Goal: Information Seeking & Learning: Learn about a topic

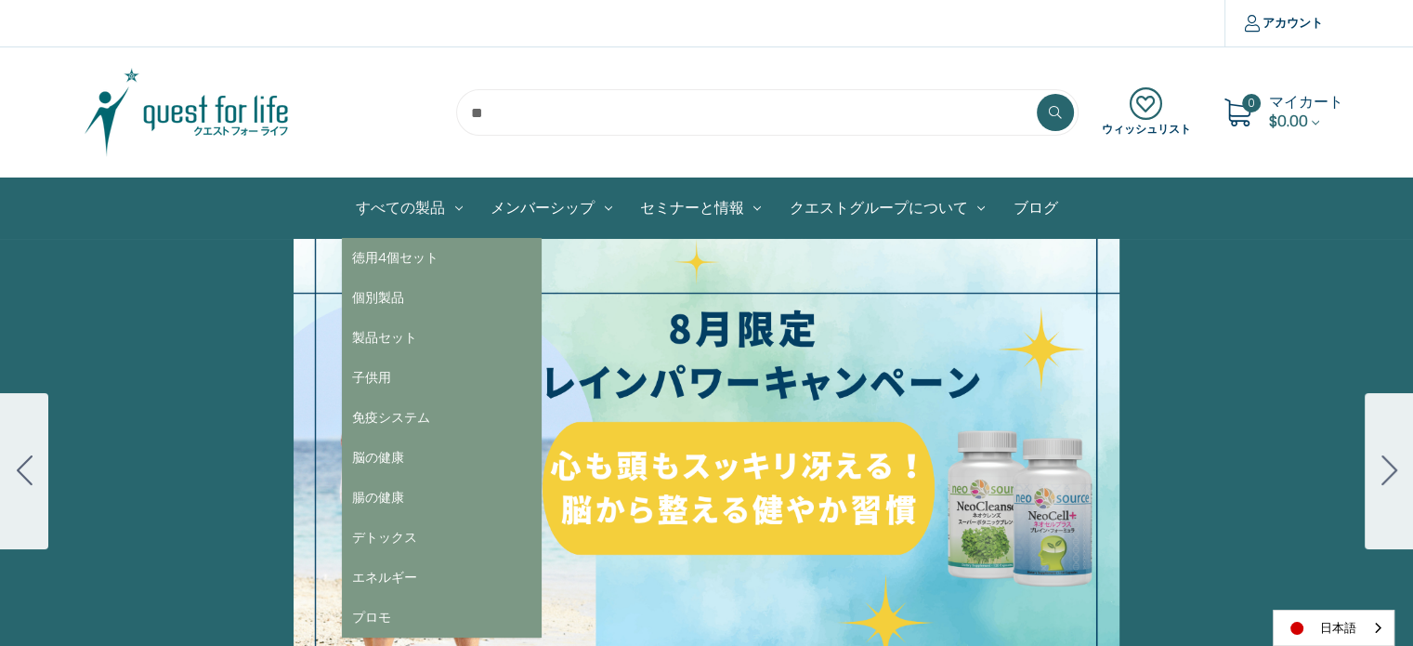
click at [414, 208] on link "すべての製品" at bounding box center [409, 207] width 135 height 59
click at [401, 290] on link "個別製品" at bounding box center [442, 298] width 200 height 40
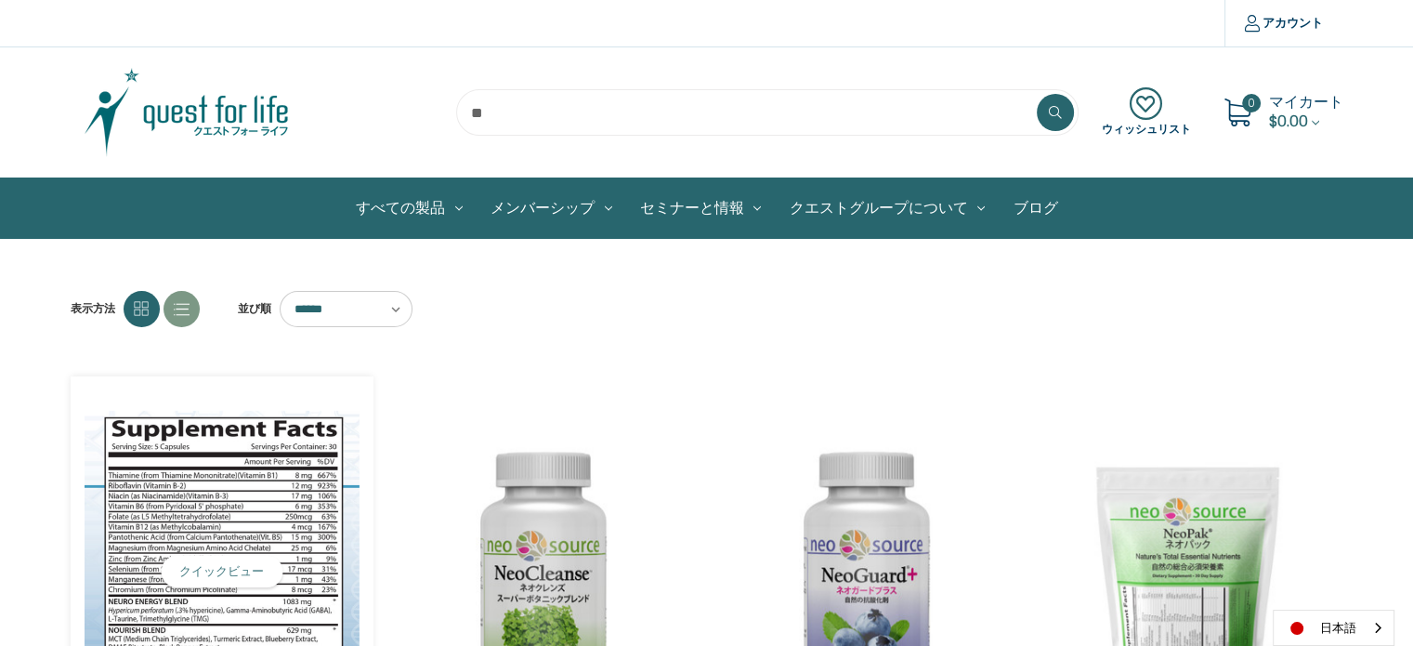
click at [233, 623] on img "NeoCell Plus,$79.00\a" at bounding box center [223, 572] width 276 height 322
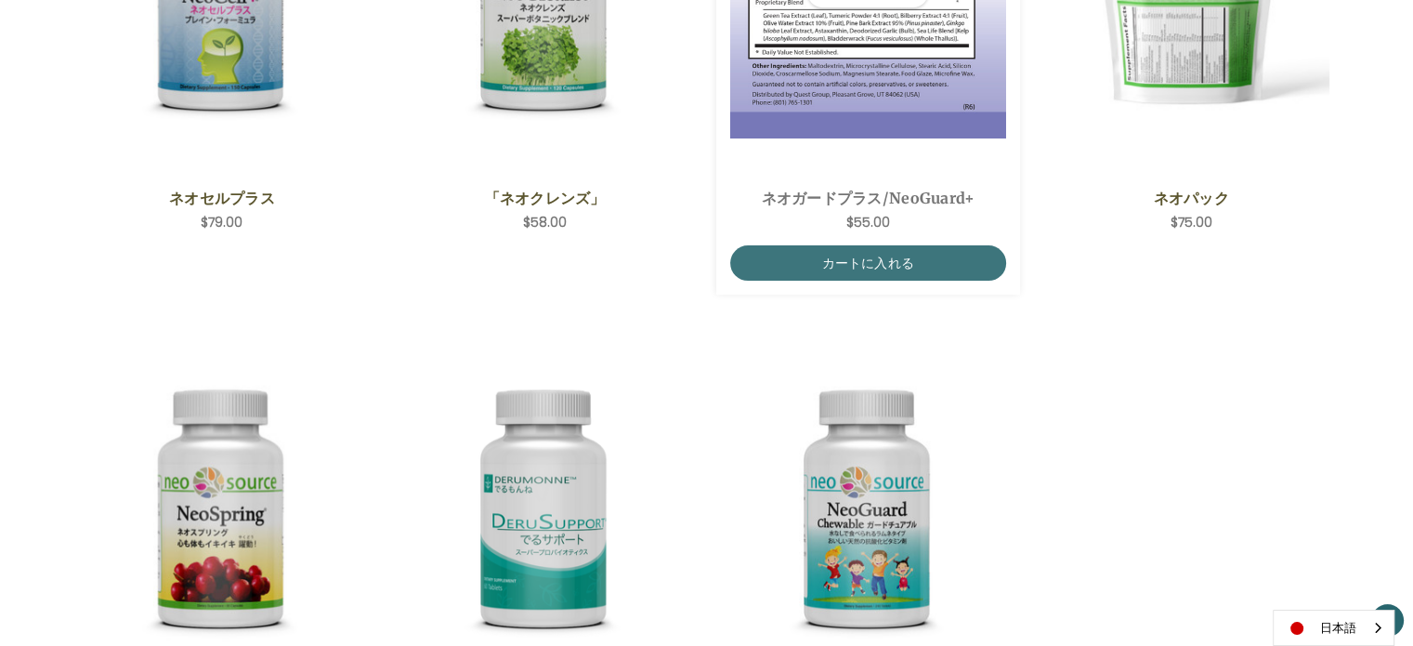
scroll to position [836, 0]
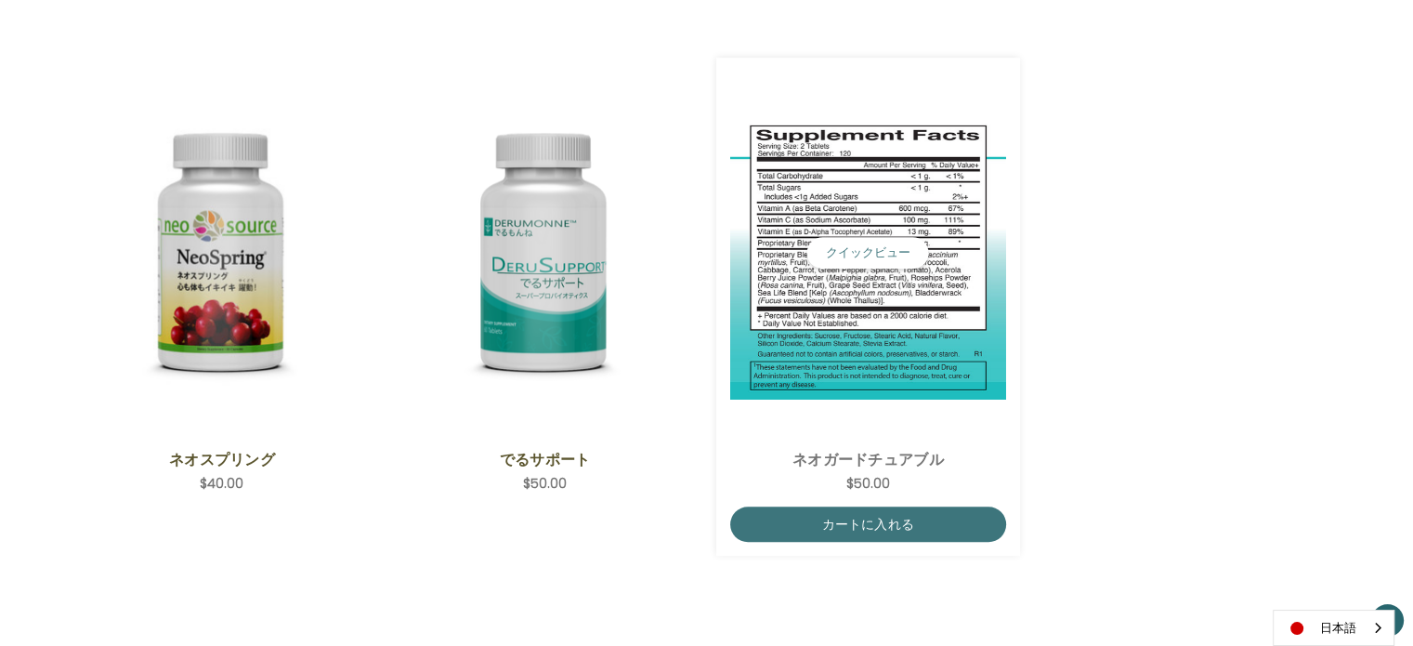
click at [866, 345] on img "NeoGuard Chewable,$50.00\a" at bounding box center [868, 253] width 276 height 294
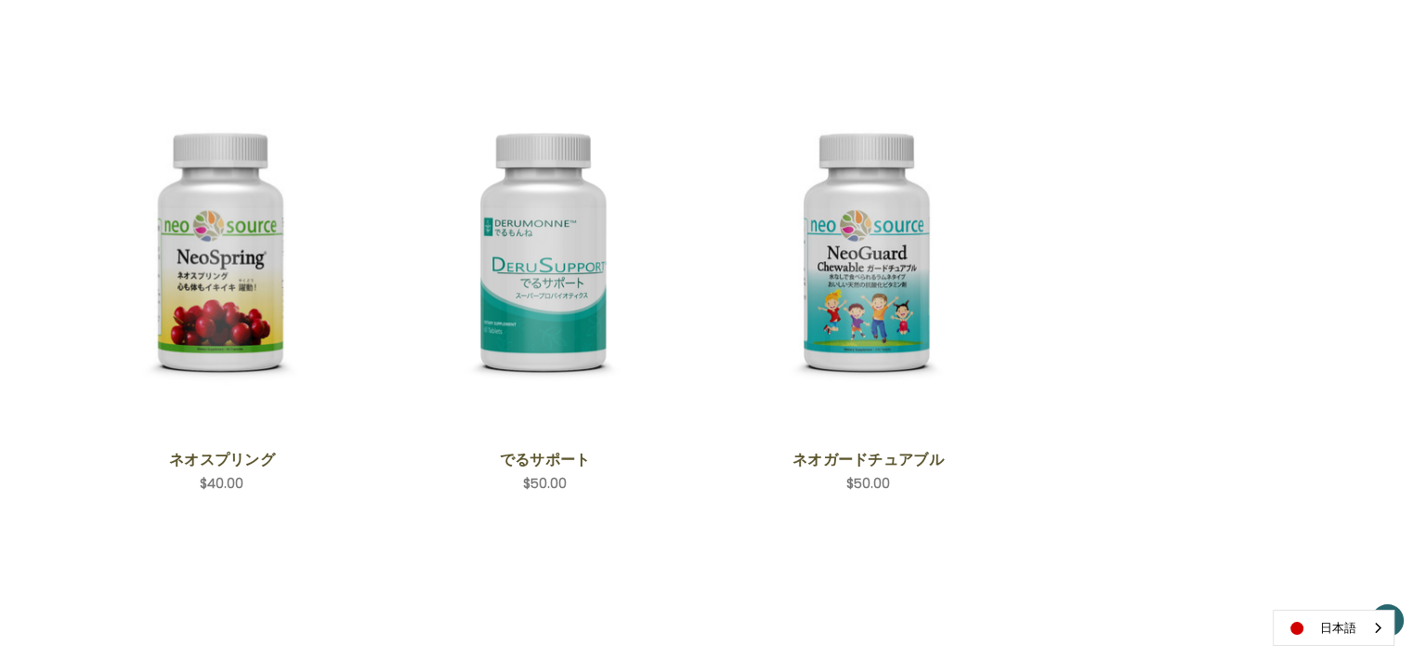
scroll to position [1022, 0]
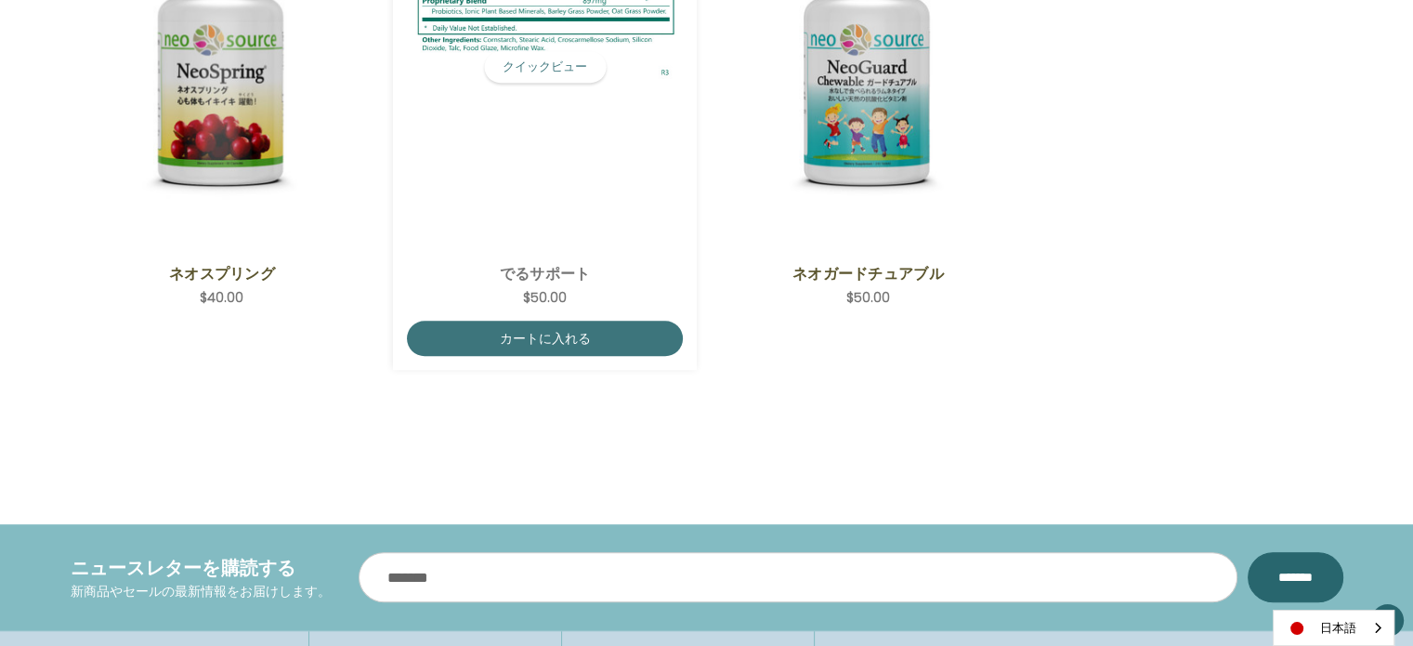
click at [565, 174] on img "DeruSupport,$50.00\a" at bounding box center [545, 67] width 276 height 294
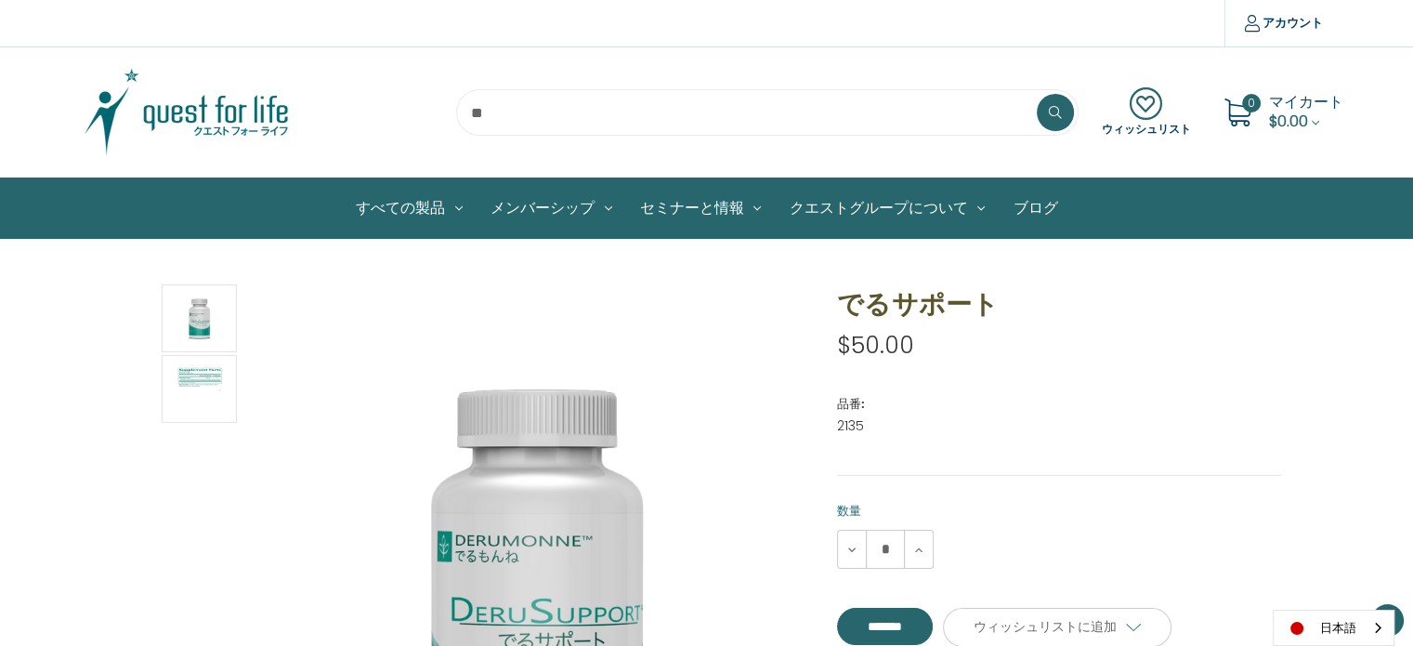
scroll to position [372, 0]
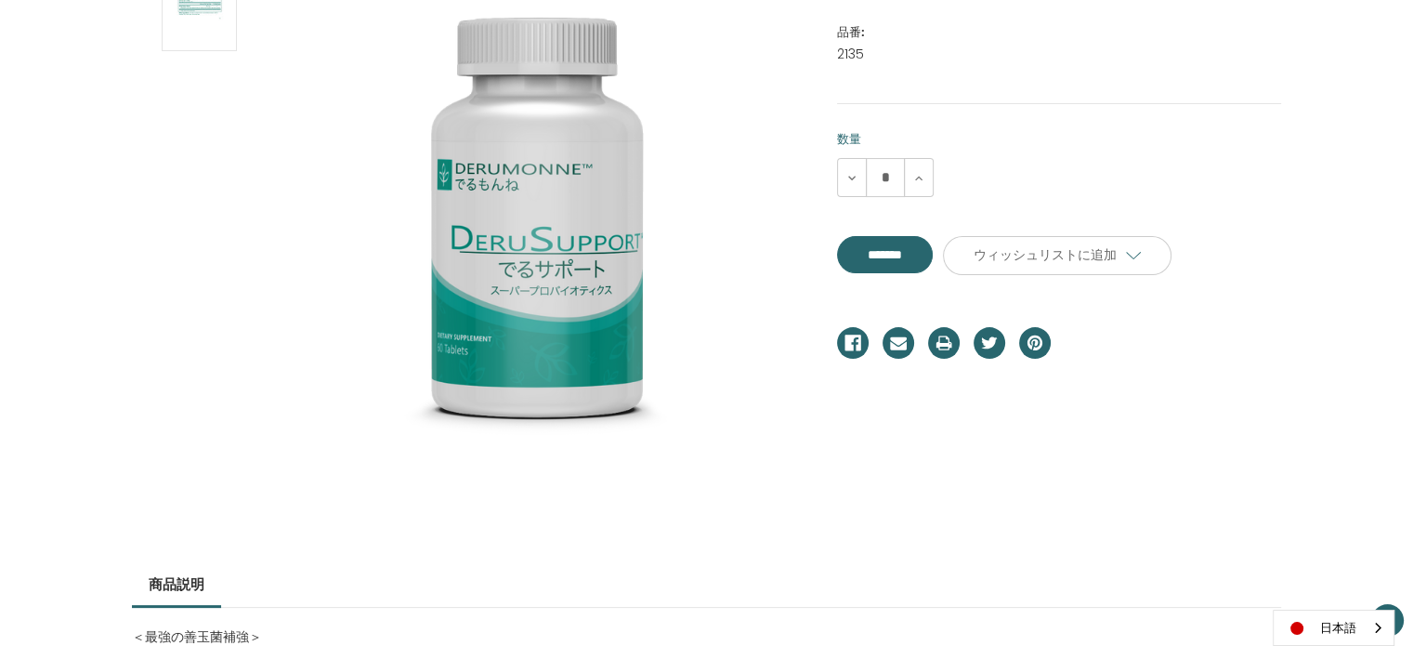
click at [264, 456] on section at bounding box center [471, 219] width 705 height 612
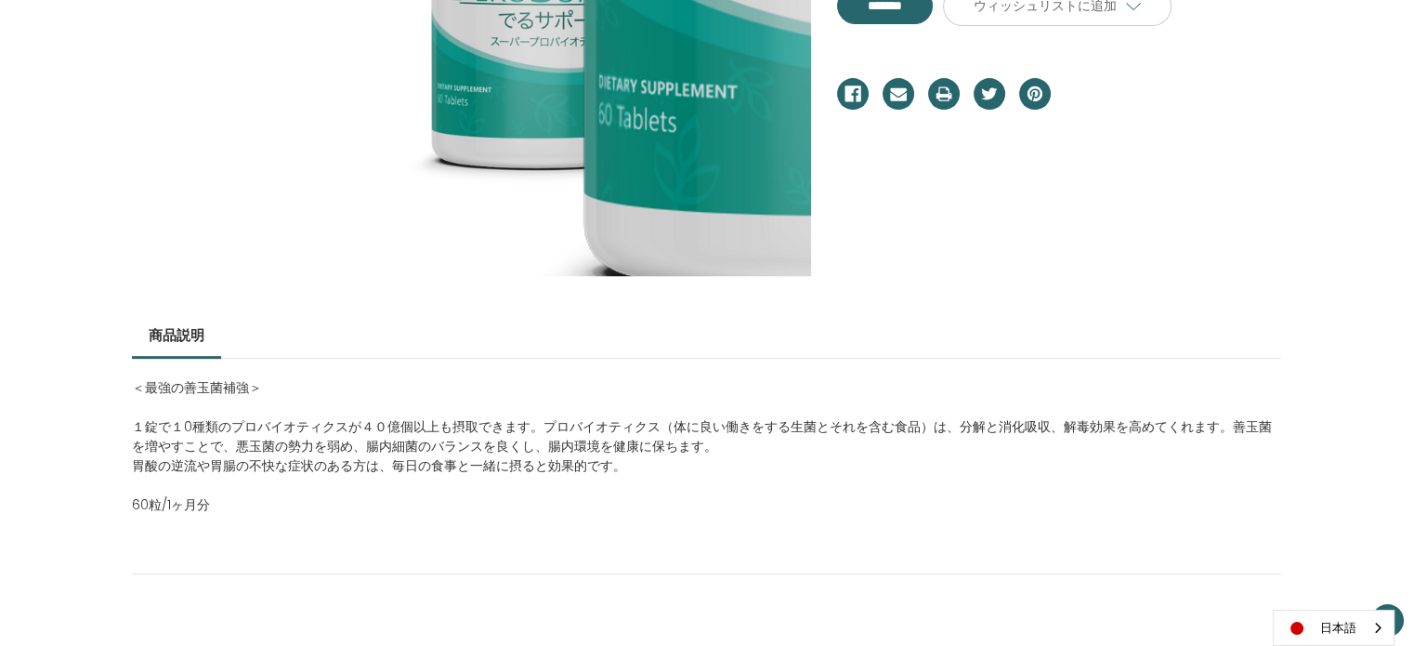
scroll to position [743, 0]
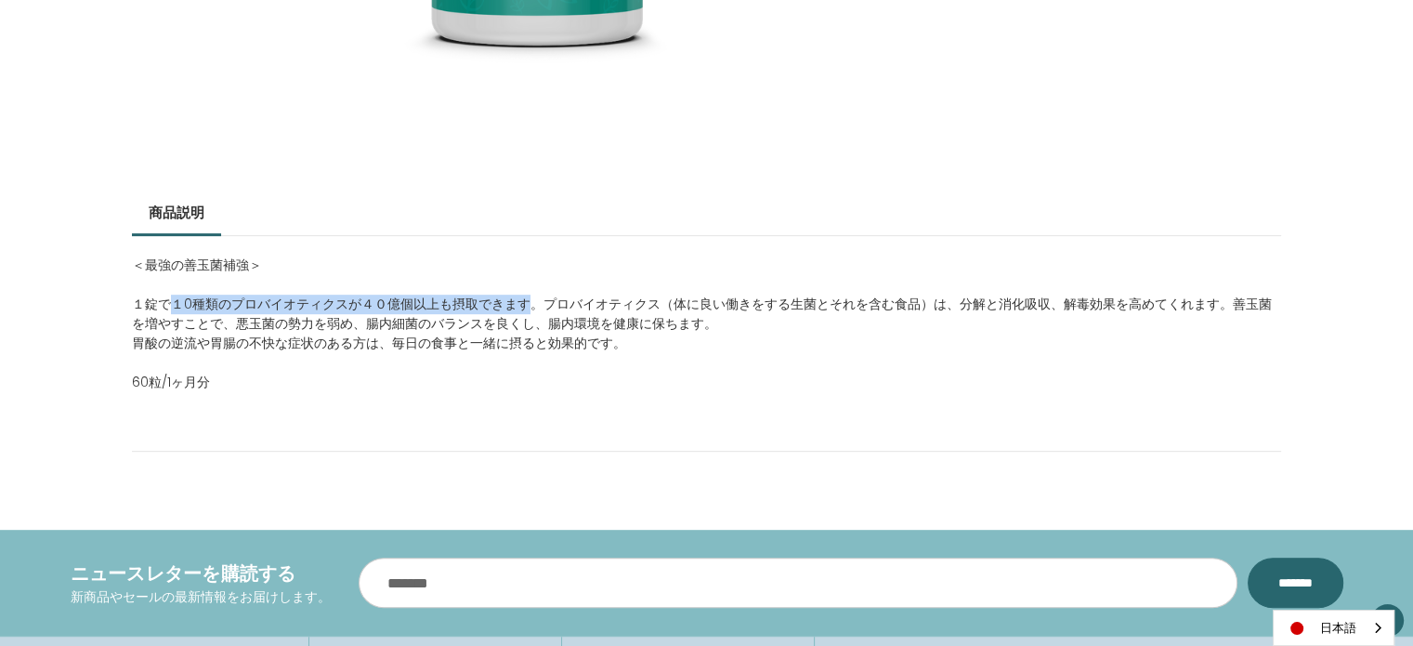
drag, startPoint x: 170, startPoint y: 303, endPoint x: 526, endPoint y: 303, distance: 355.9
click at [526, 303] on p "１錠で１0種類のプロバイオティクスが４０億個以上も摂取できます。プロバイオティクス（体に良い働きをする生菌とそれを含む食品）は、分解と消化吸収、解毒効果を高め…" at bounding box center [706, 324] width 1149 height 59
copy p "１0種類のプロバイオティクスが４０億個以上も摂取できます"
